Goal: Information Seeking & Learning: Learn about a topic

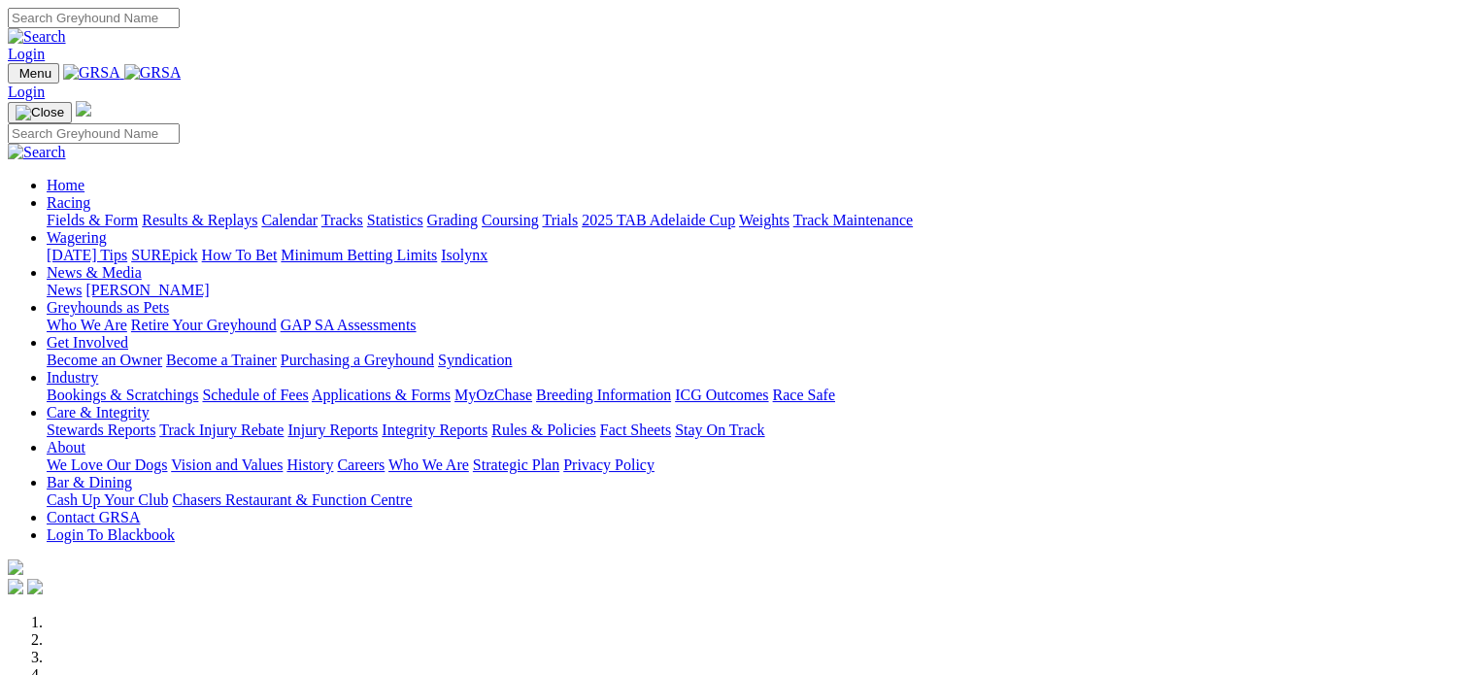
type input "[EMAIL_ADDRESS][DOMAIN_NAME]"
click at [45, 46] on link "Login" at bounding box center [26, 54] width 37 height 17
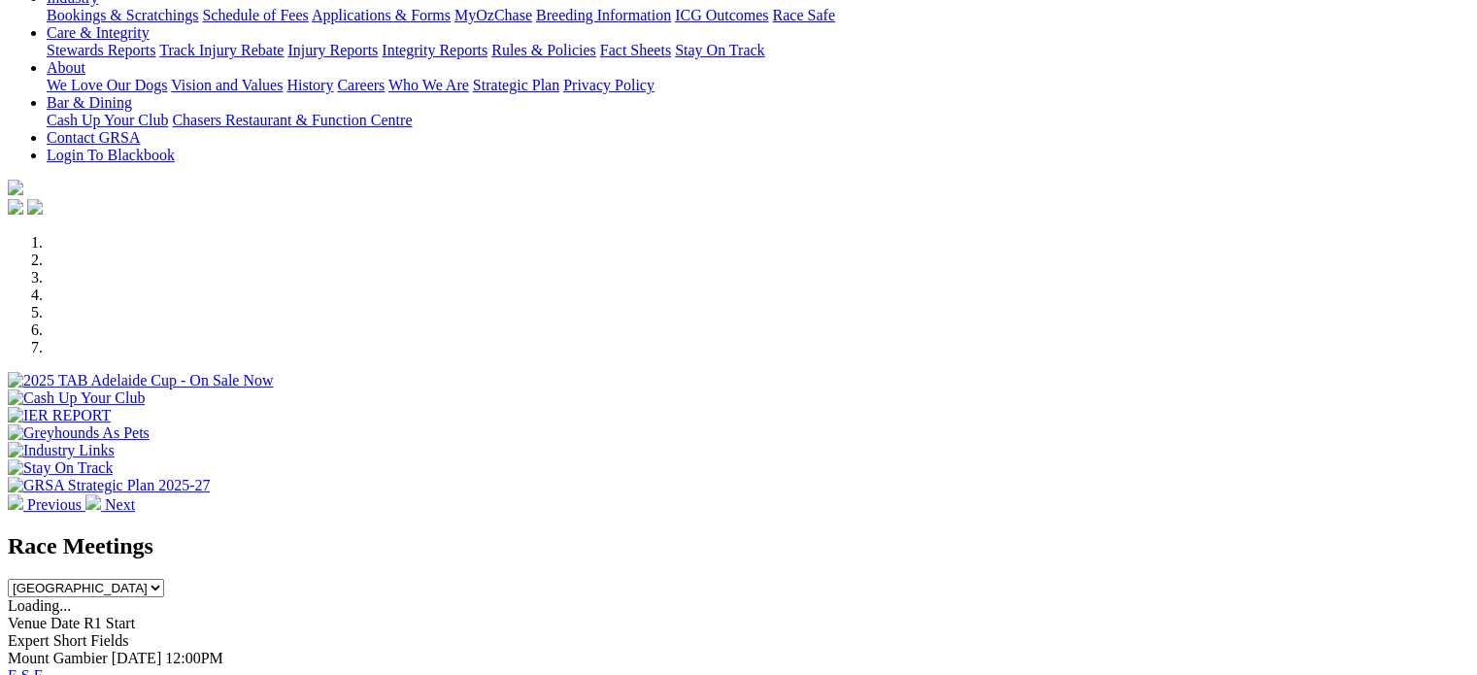
scroll to position [680, 0]
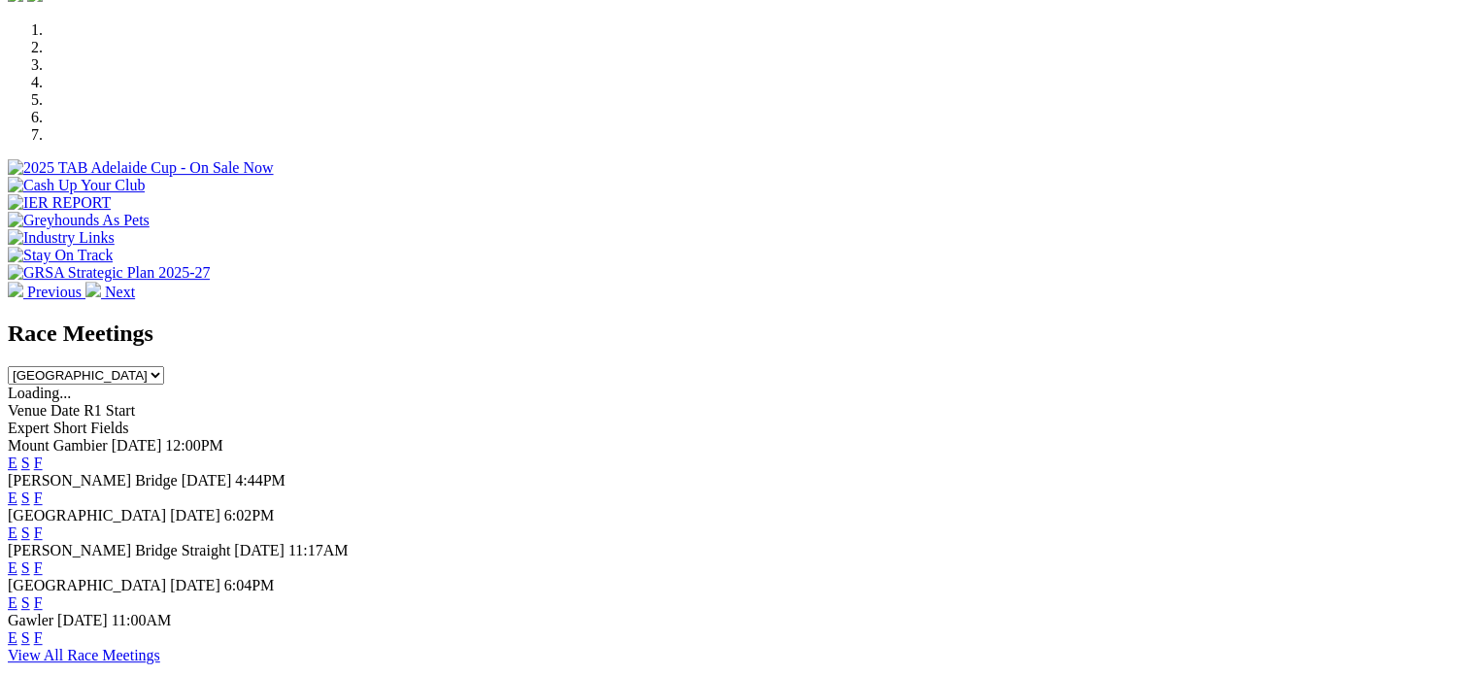
click at [30, 489] on link "S" at bounding box center [25, 497] width 9 height 17
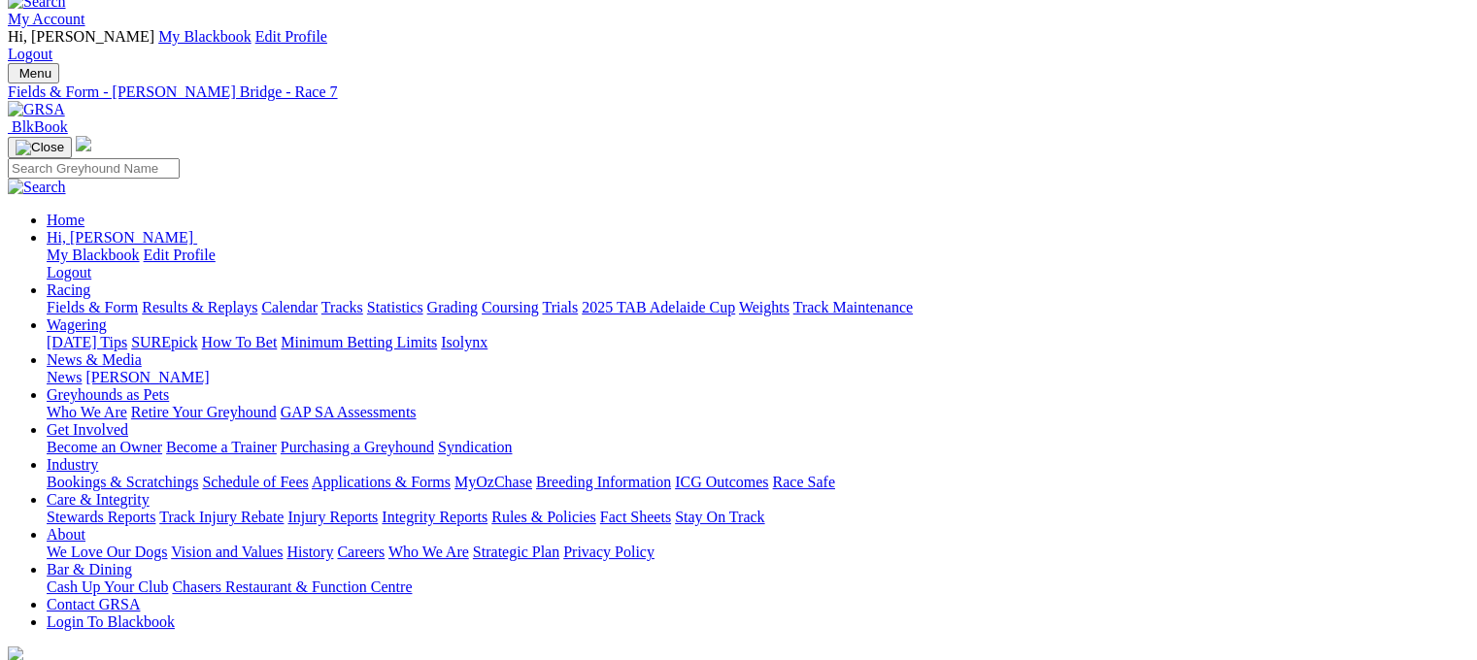
scroll to position [97, 0]
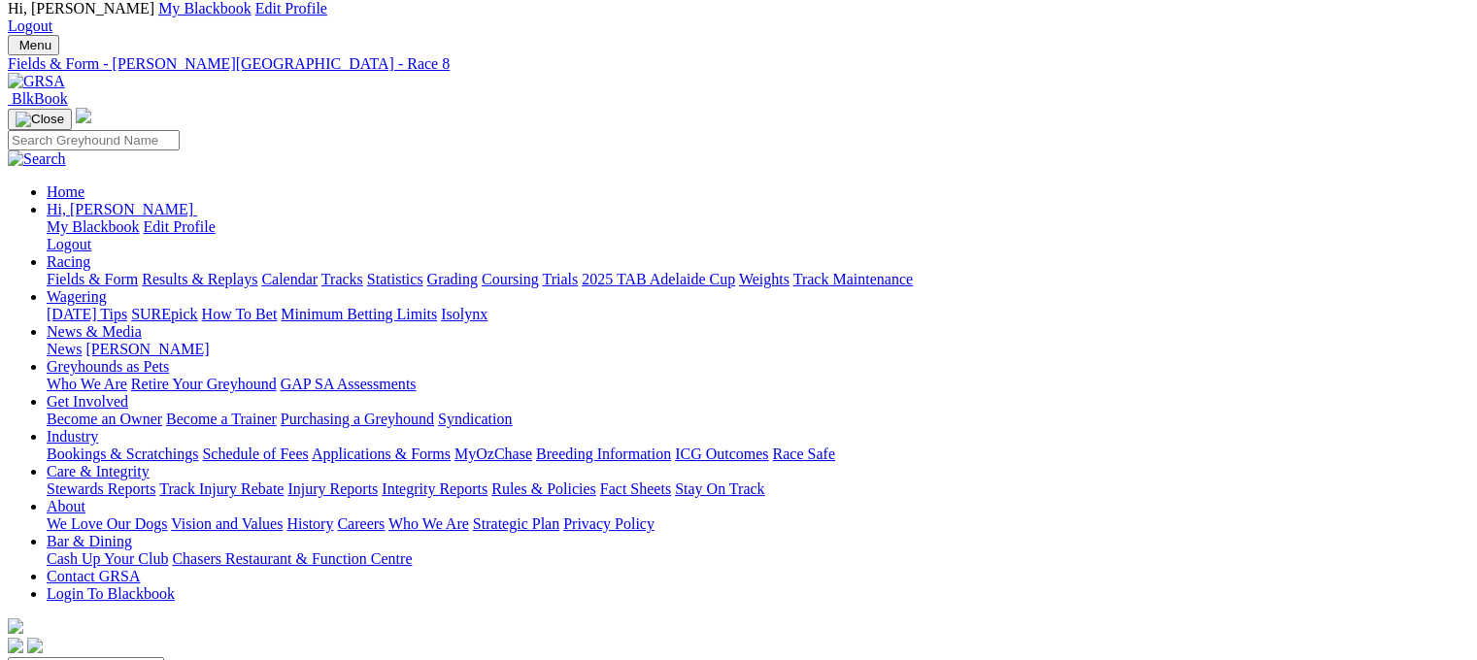
scroll to position [97, 0]
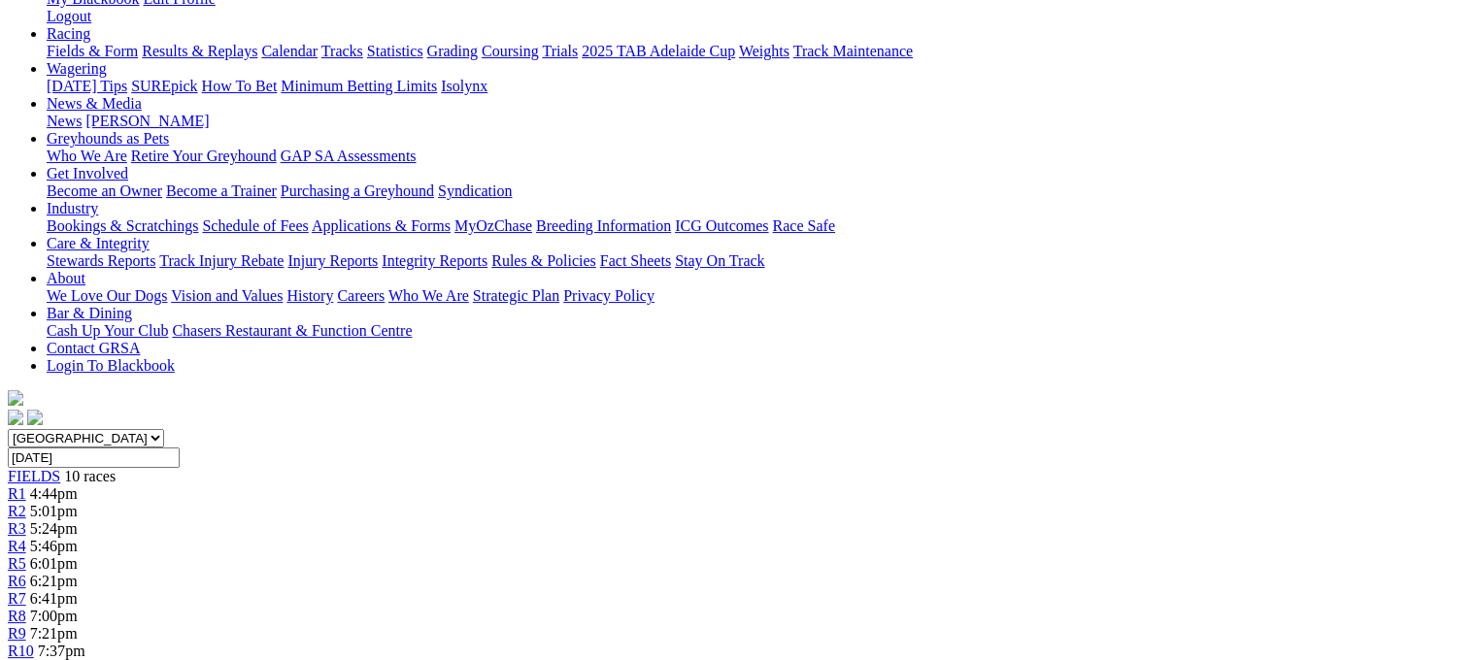
scroll to position [388, 0]
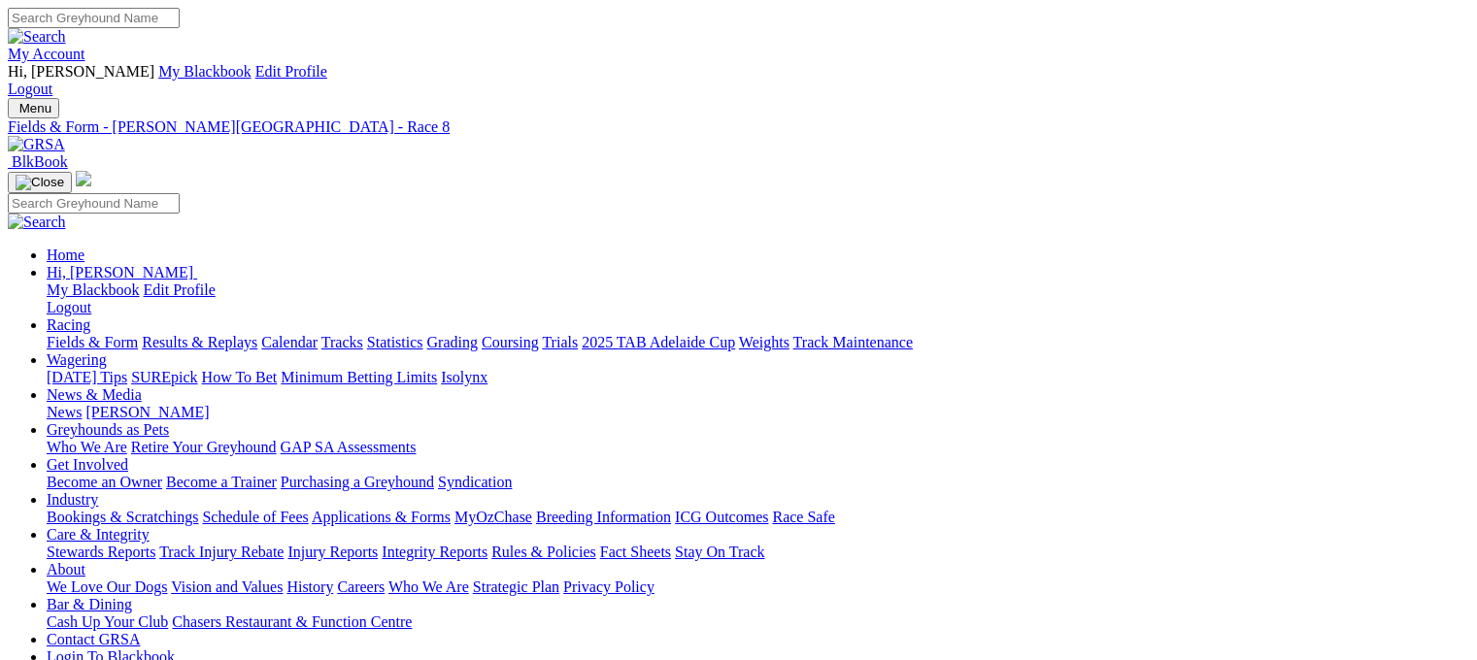
scroll to position [47, 0]
